Goal: Task Accomplishment & Management: Manage account settings

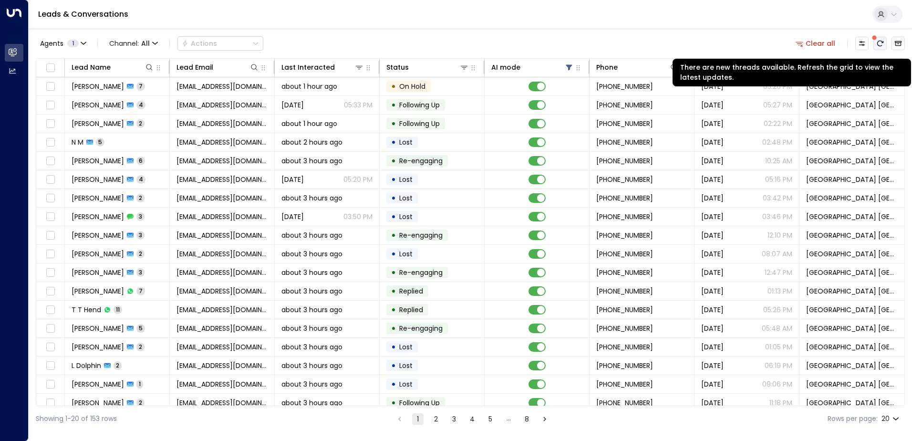
click at [880, 46] on icon "There are new threads available. Refresh the grid to view the latest updates." at bounding box center [880, 44] width 6 height 6
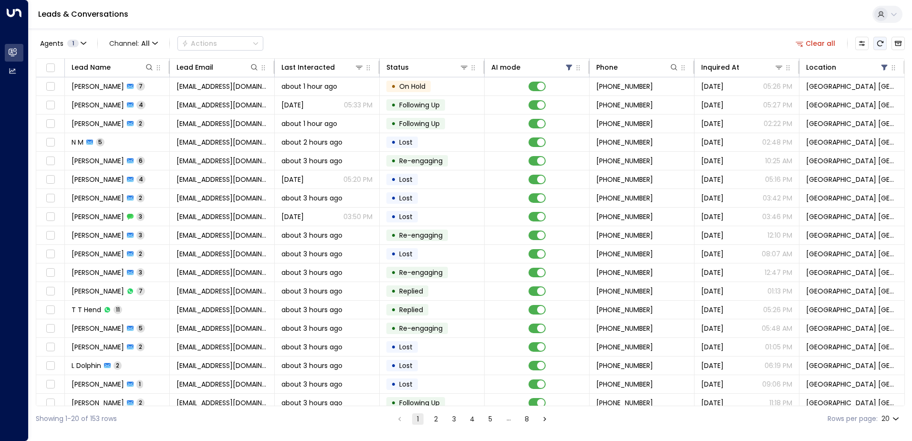
click at [879, 45] on icon "Refresh" at bounding box center [880, 44] width 8 height 8
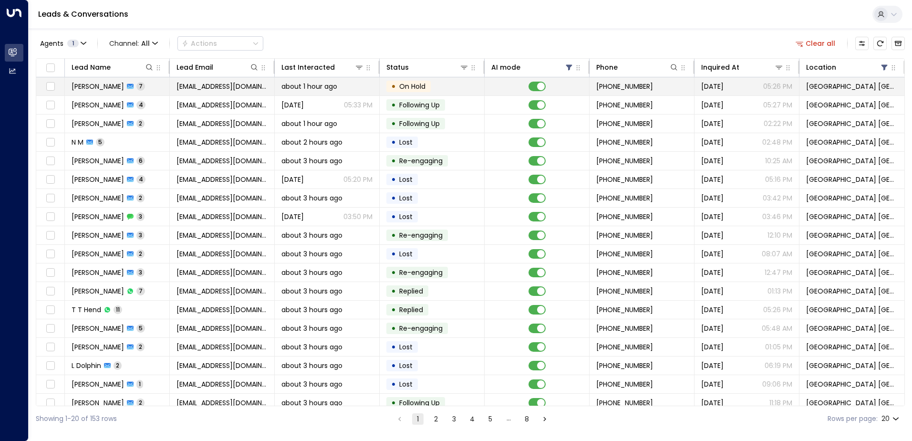
click at [282, 87] on span "about 1 hour ago" at bounding box center [309, 87] width 56 height 10
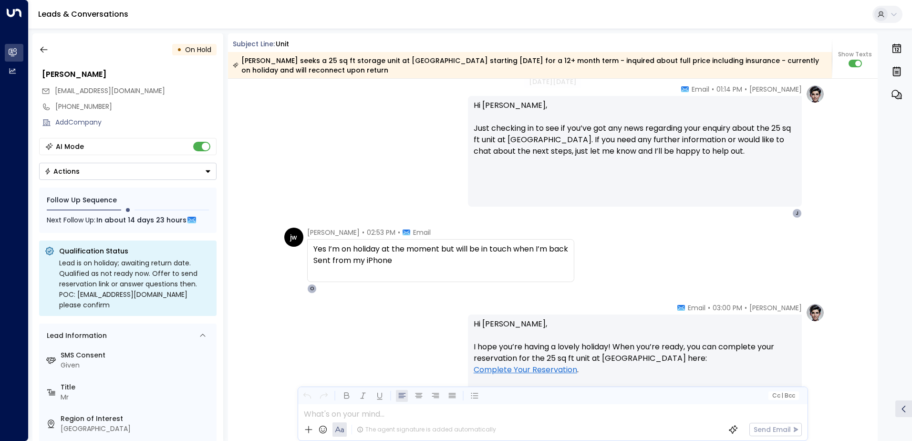
scroll to position [1473, 0]
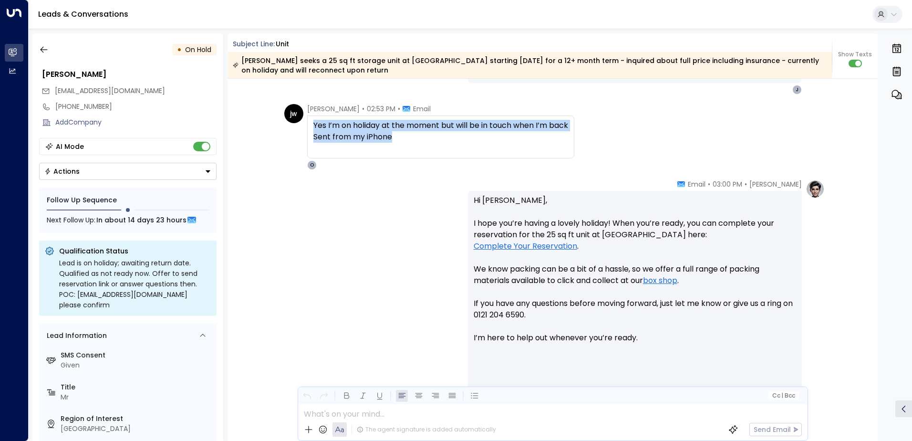
drag, startPoint x: 407, startPoint y: 141, endPoint x: 311, endPoint y: 124, distance: 97.4
click at [311, 124] on div "Yes I’m on holiday at the moment but will be in touch when I’m back Sent from m…" at bounding box center [440, 136] width 267 height 43
drag, startPoint x: 311, startPoint y: 124, endPoint x: 326, endPoint y: 125, distance: 14.9
copy div "Yes I’m on holiday at the moment but will be in touch when I’m back Sent from m…"
click at [41, 50] on icon "button" at bounding box center [43, 50] width 7 height 6
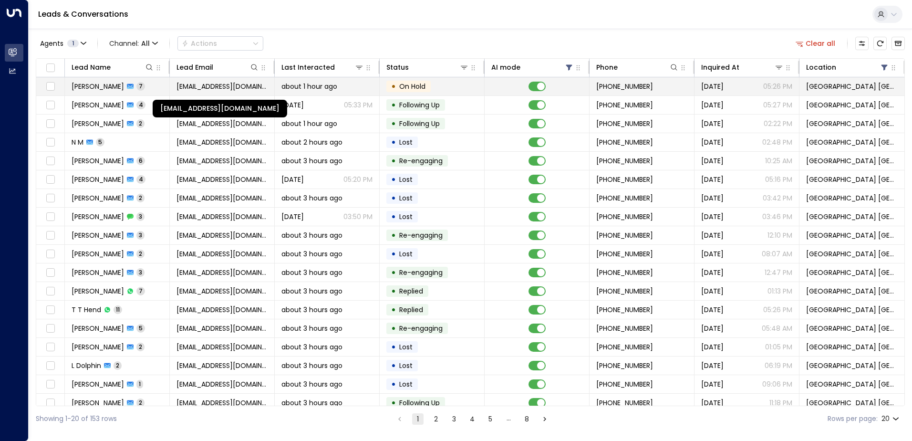
click at [220, 82] on span "[EMAIL_ADDRESS][DOMAIN_NAME]" at bounding box center [221, 87] width 91 height 10
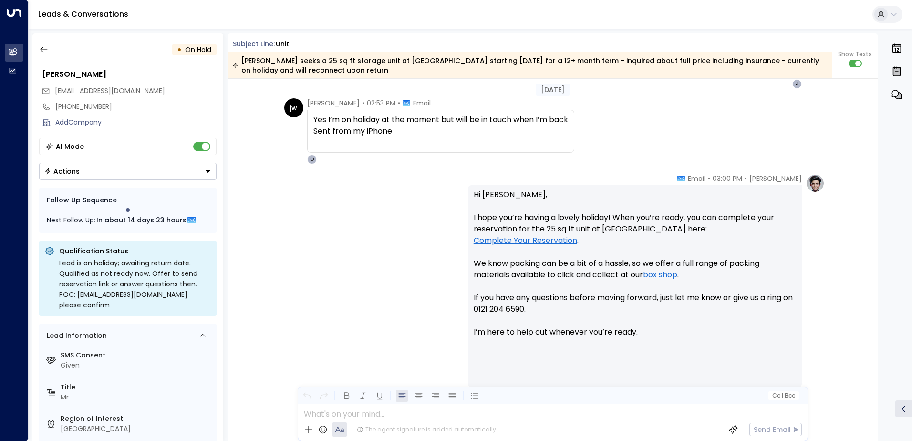
scroll to position [1430, 0]
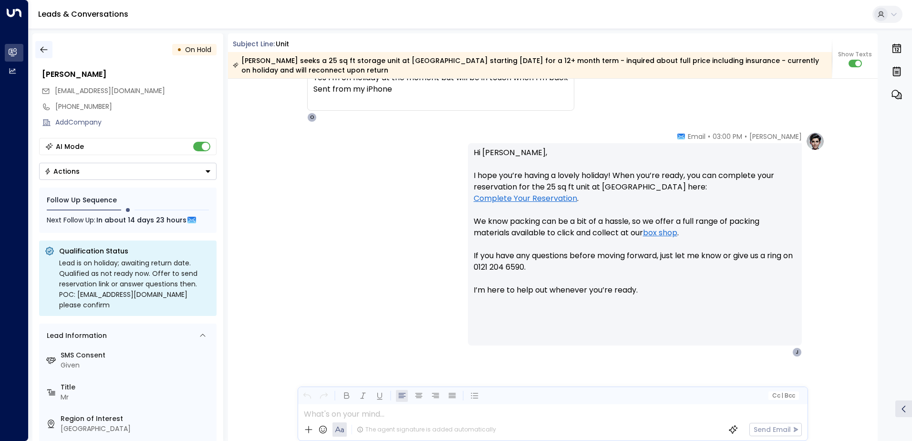
click at [44, 45] on icon "button" at bounding box center [44, 50] width 10 height 10
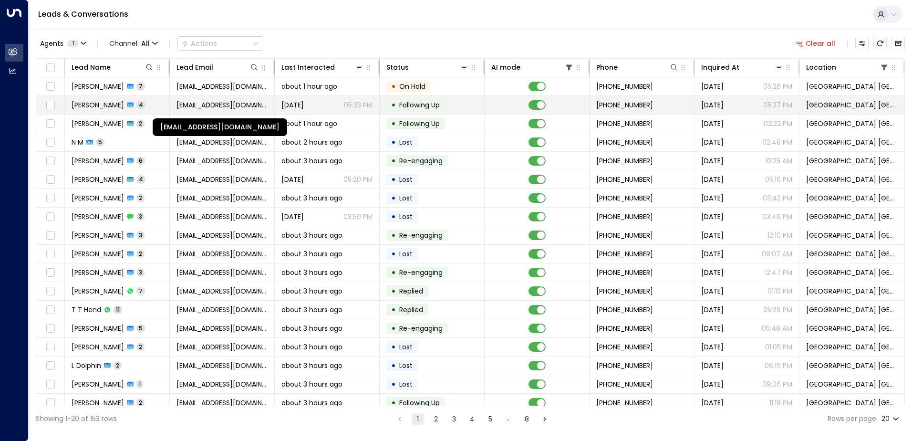
click at [225, 108] on span "[EMAIL_ADDRESS][DOMAIN_NAME]" at bounding box center [221, 105] width 91 height 10
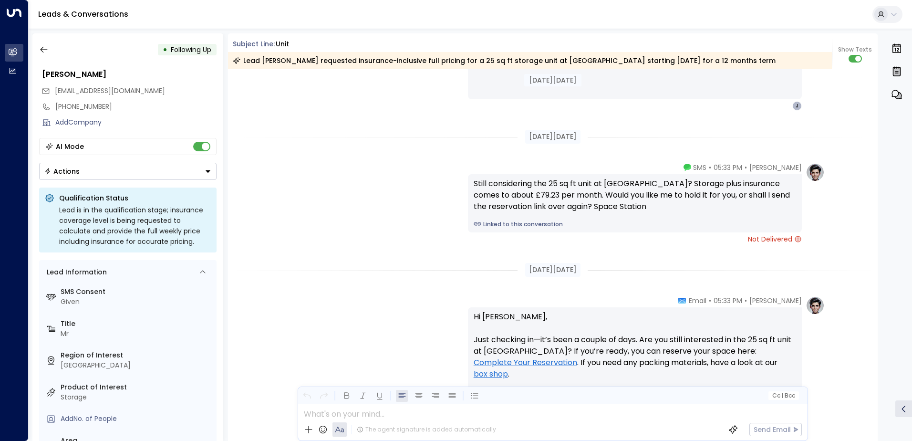
scroll to position [822, 0]
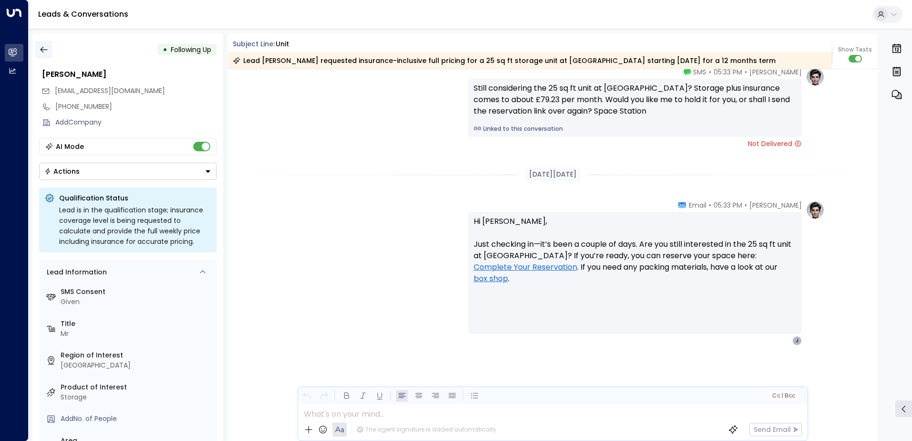
click at [47, 50] on icon "button" at bounding box center [43, 50] width 7 height 6
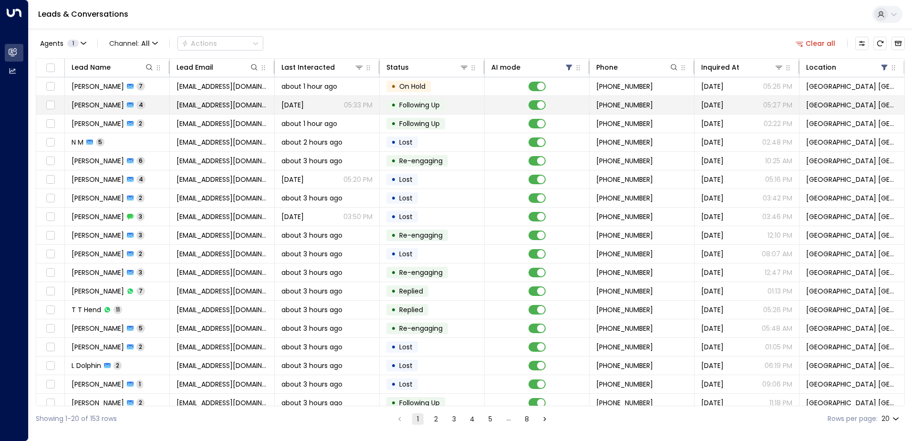
click at [403, 112] on td "• Following Up" at bounding box center [432, 105] width 105 height 18
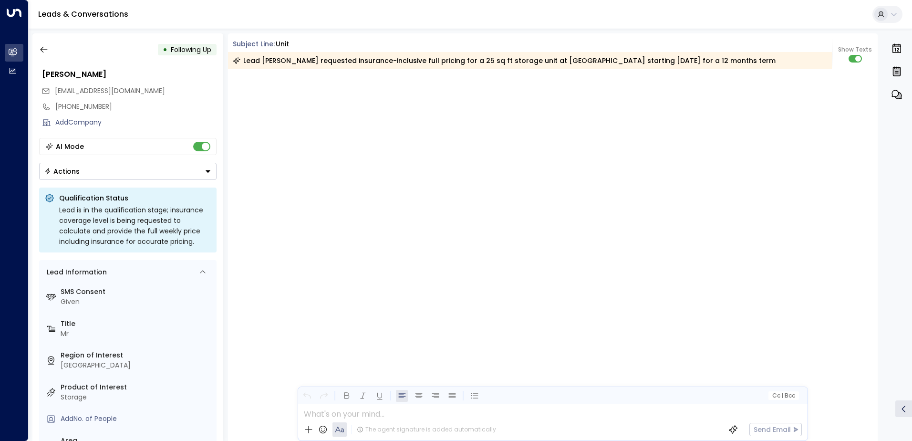
scroll to position [845, 0]
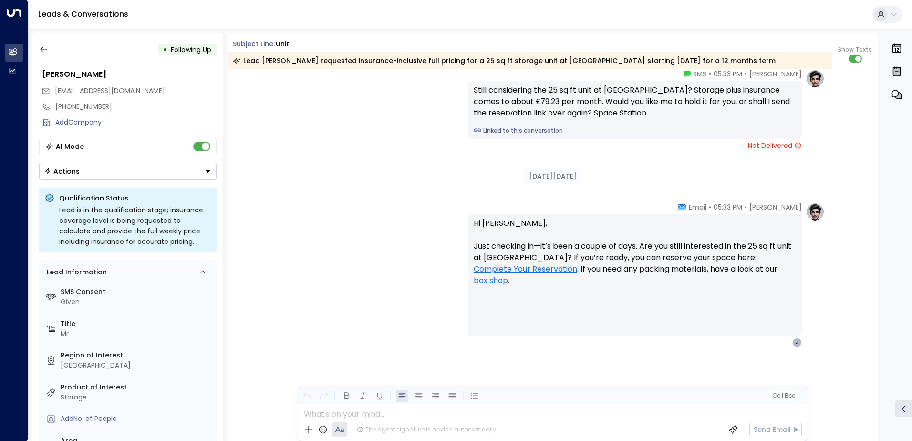
click at [84, 174] on button "Actions" at bounding box center [127, 171] width 177 height 17
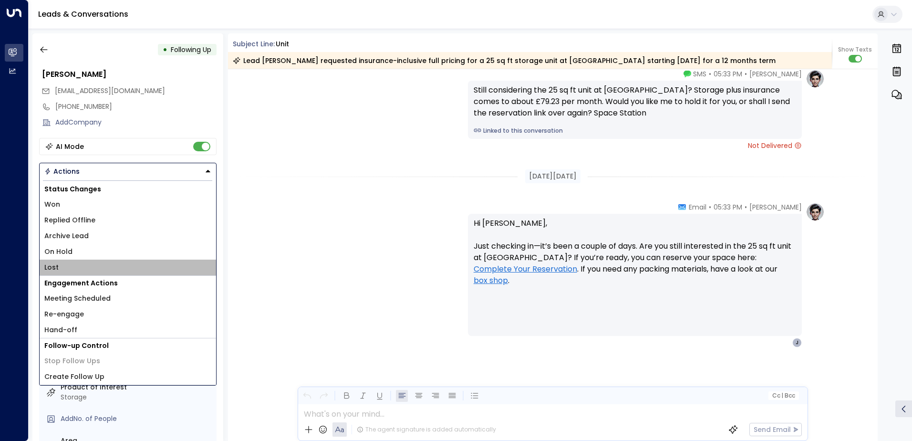
click at [64, 263] on li "Lost" at bounding box center [128, 267] width 176 height 16
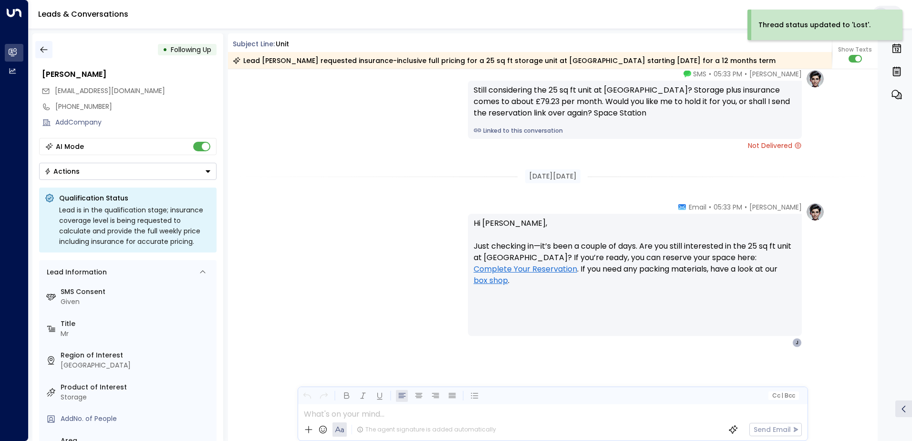
click at [48, 52] on icon "button" at bounding box center [44, 50] width 10 height 10
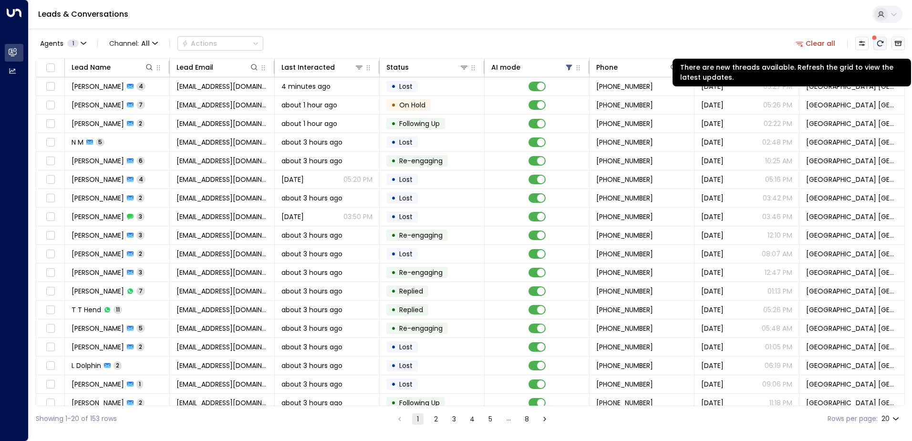
click at [875, 45] on button "There are new threads available. Refresh the grid to view the latest updates." at bounding box center [879, 43] width 13 height 13
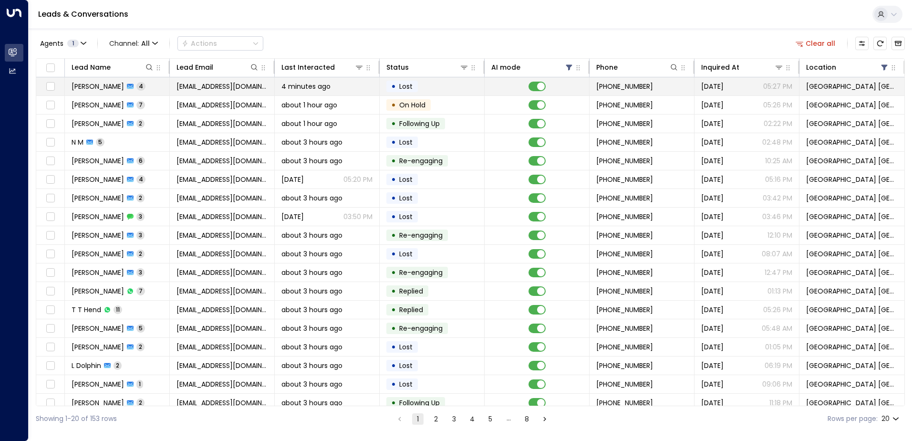
click at [172, 87] on td "[EMAIL_ADDRESS][DOMAIN_NAME]" at bounding box center [222, 86] width 105 height 18
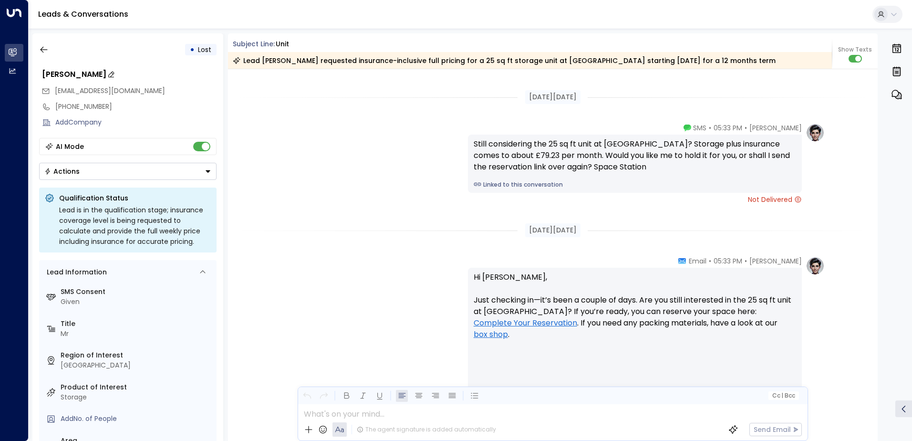
scroll to position [822, 0]
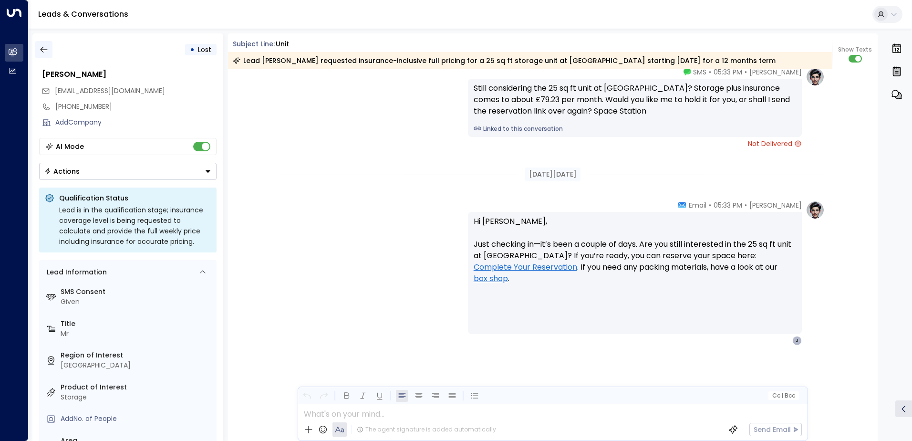
click at [49, 50] on button "button" at bounding box center [43, 49] width 17 height 17
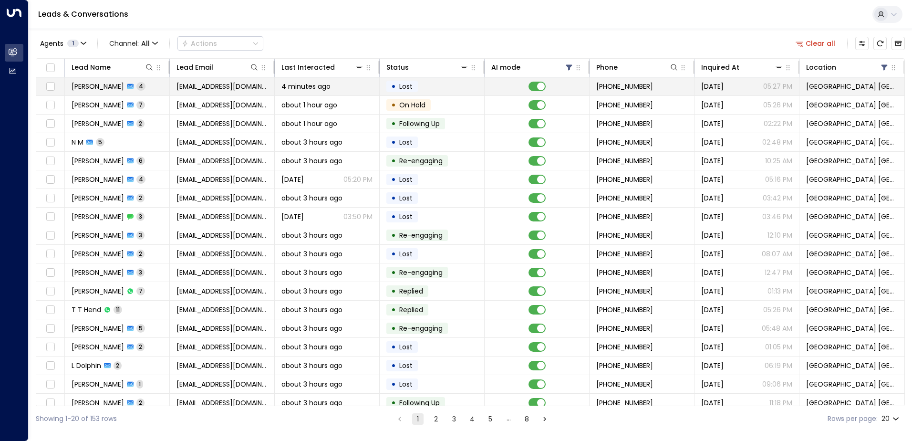
click at [306, 89] on span "4 minutes ago" at bounding box center [305, 87] width 49 height 10
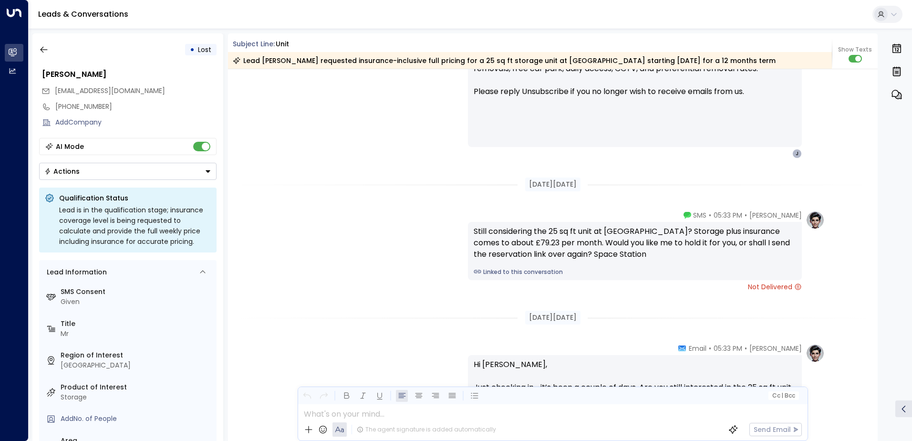
scroll to position [822, 0]
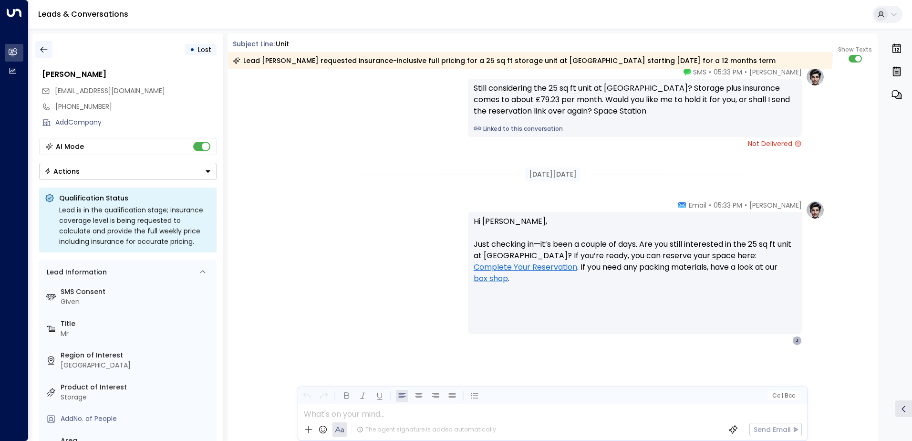
click at [41, 57] on button "button" at bounding box center [43, 49] width 17 height 17
